Goal: Contribute content

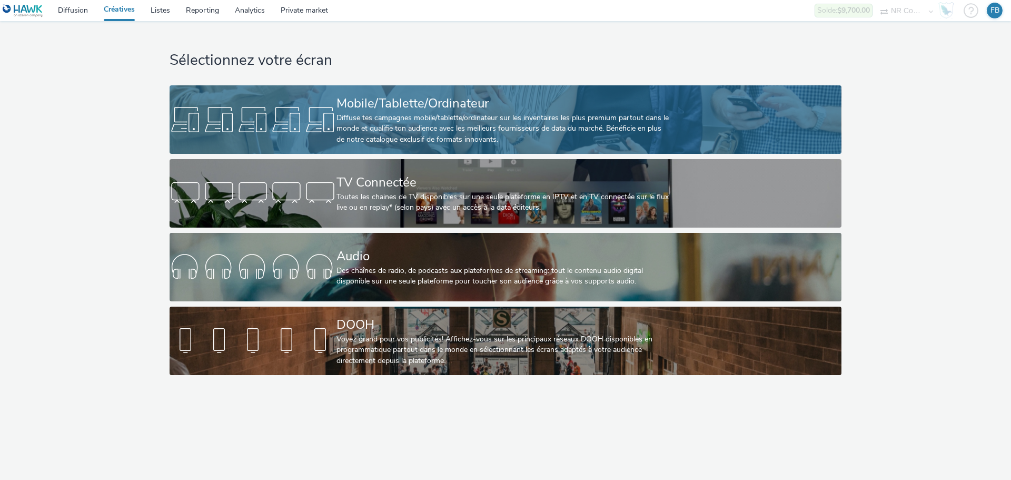
click at [295, 93] on link "Mobile/Tablette/Ordinateur Diffuse tes campagnes mobile/tablette/ordinateur sur…" at bounding box center [505, 119] width 671 height 68
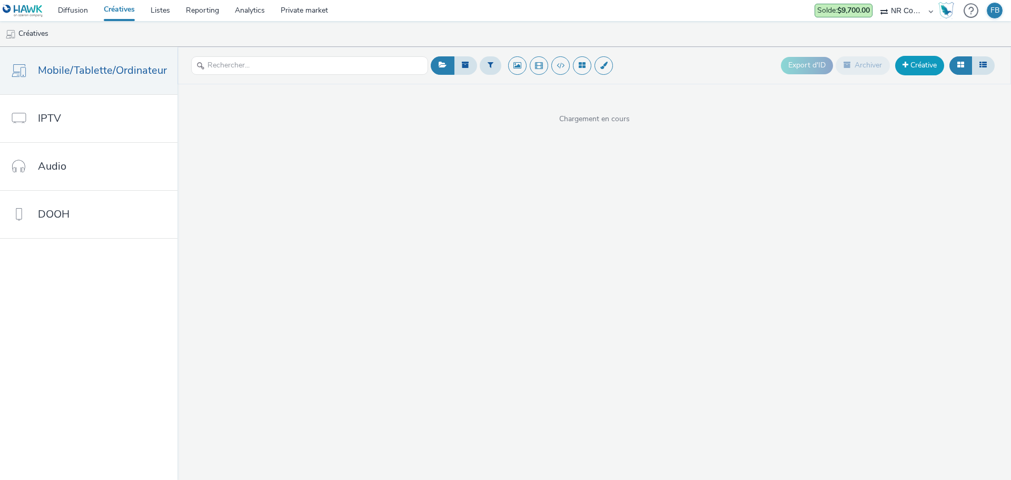
click at [909, 67] on link "Créative" at bounding box center [919, 65] width 49 height 19
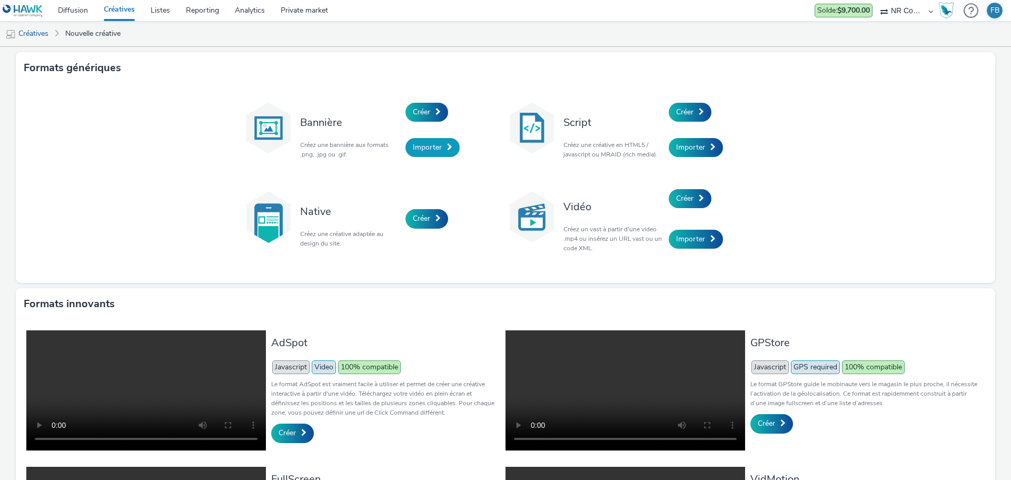
click at [413, 144] on span "Importer" at bounding box center [427, 147] width 29 height 10
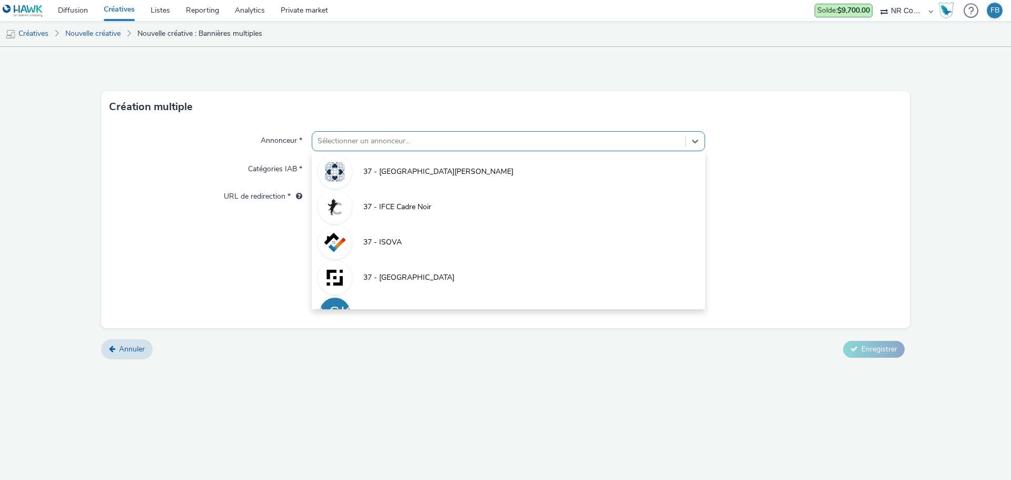
click at [406, 139] on div at bounding box center [498, 141] width 362 height 13
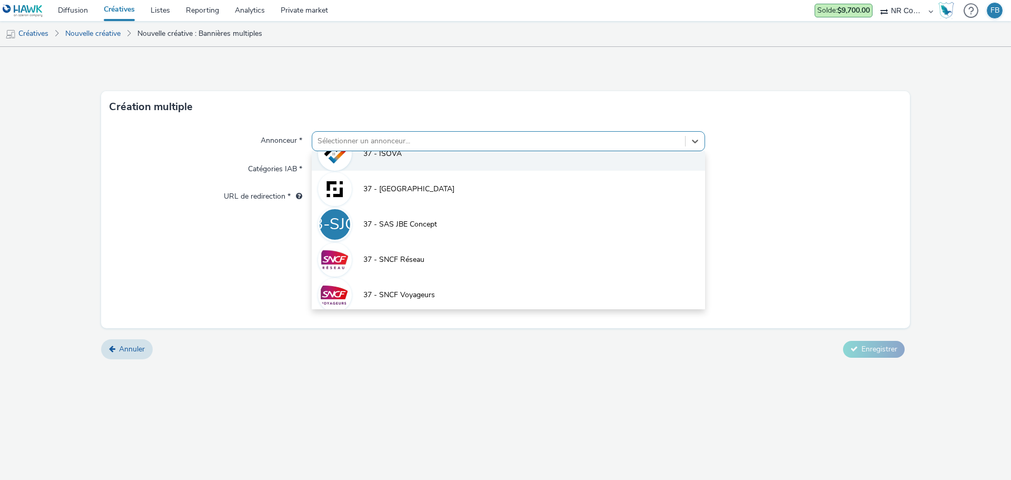
scroll to position [105, 0]
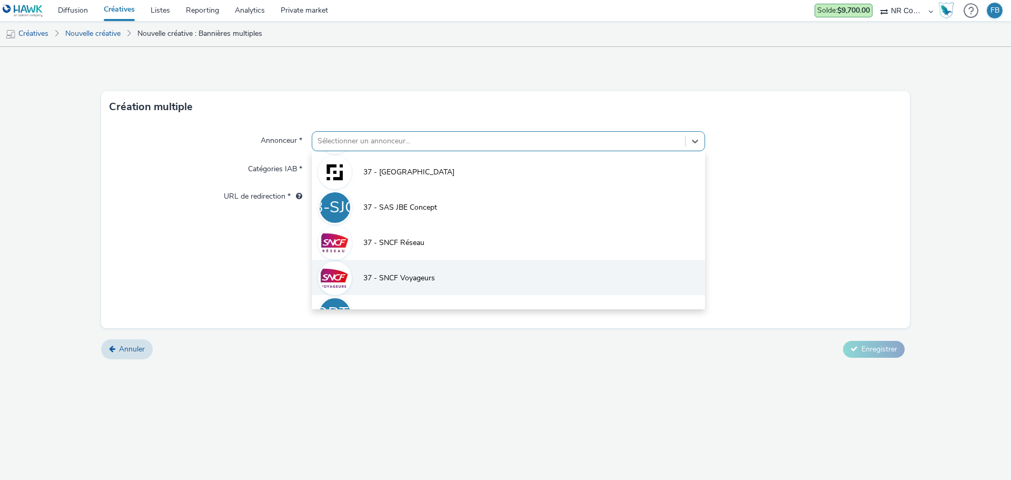
click at [412, 269] on li "37 - SNCF Voyageurs" at bounding box center [508, 277] width 393 height 35
type input "[URL][DOMAIN_NAME]"
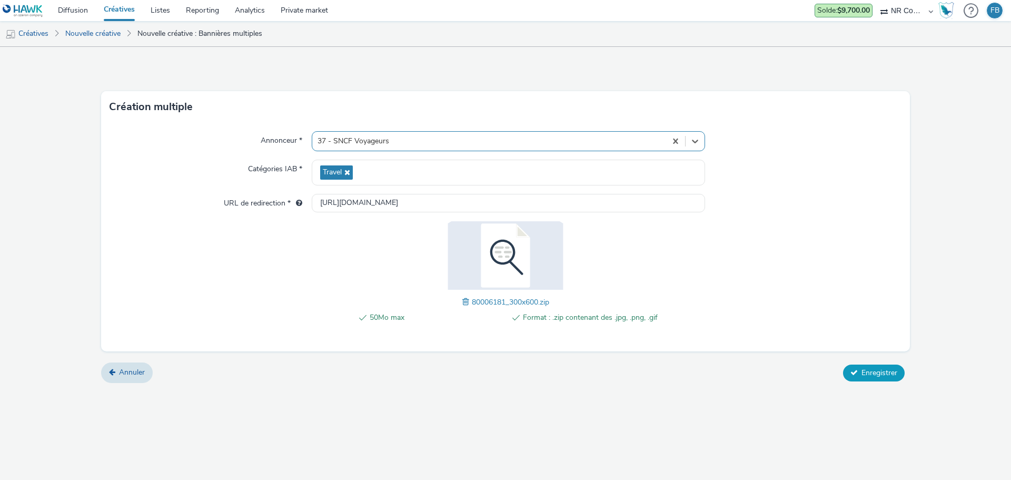
click at [868, 371] on span "Enregistrer" at bounding box center [879, 372] width 36 height 10
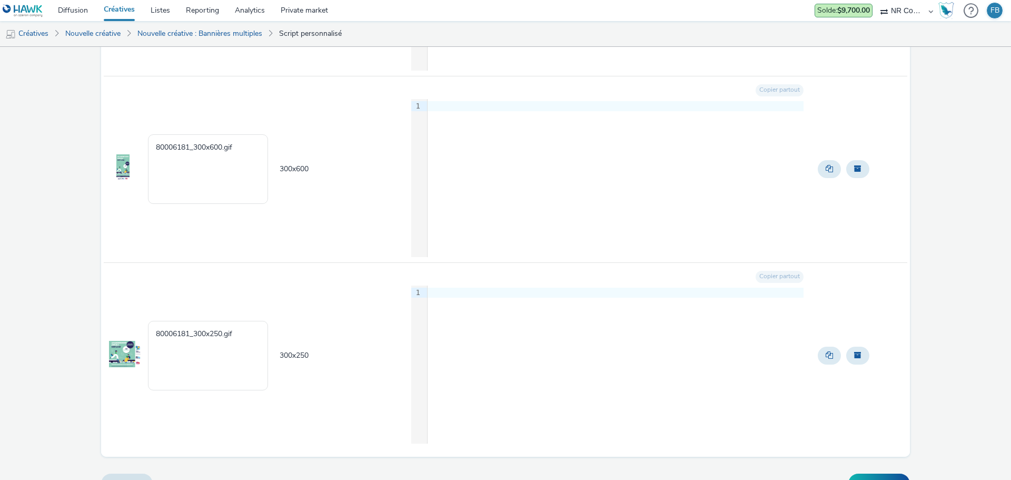
scroll to position [479, 0]
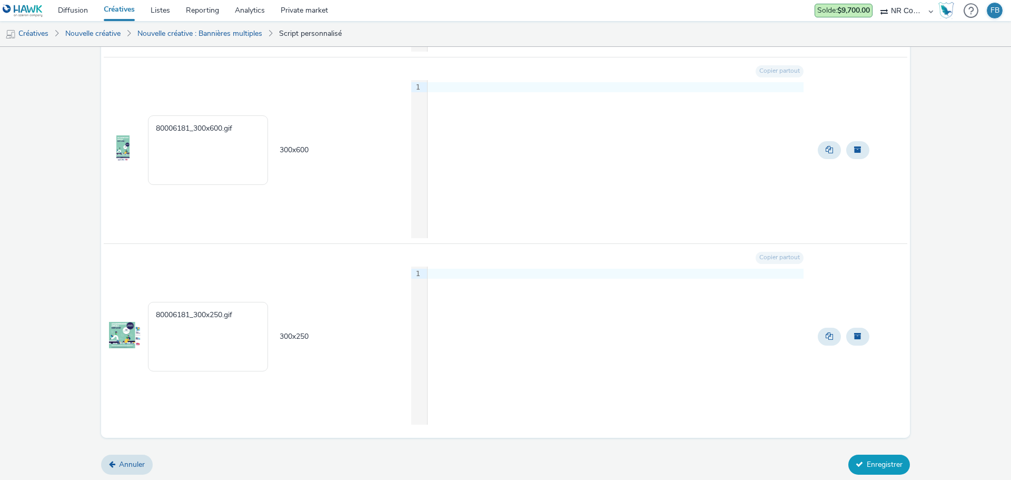
click at [864, 463] on button "Enregistrer" at bounding box center [879, 464] width 62 height 20
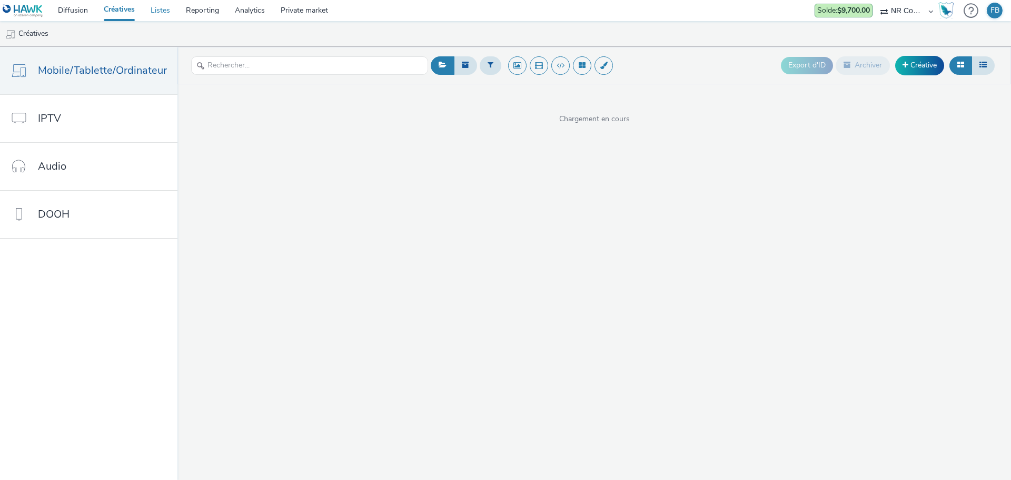
click at [165, 12] on link "Listes" at bounding box center [160, 10] width 35 height 21
